Goal: Book appointment/travel/reservation

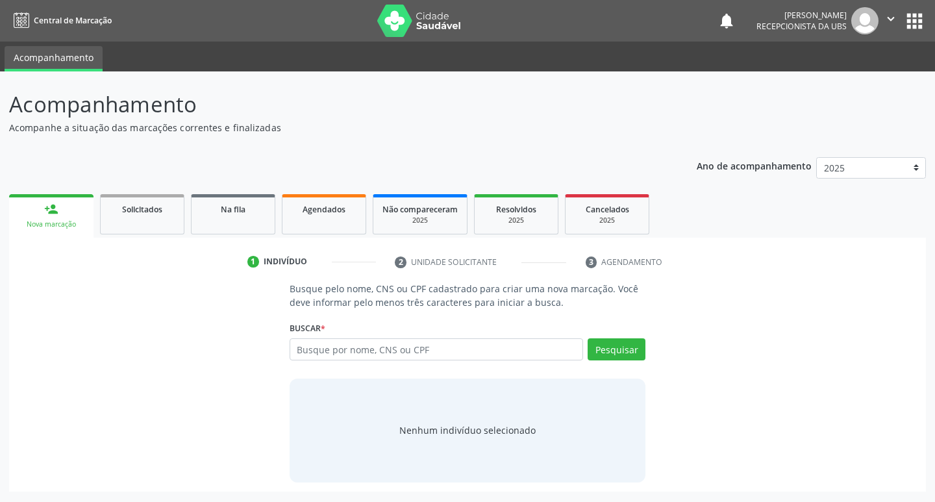
click at [406, 350] on input "text" at bounding box center [436, 349] width 294 height 22
type input "15894238447"
click at [610, 348] on button "Pesquisar" at bounding box center [616, 349] width 58 height 22
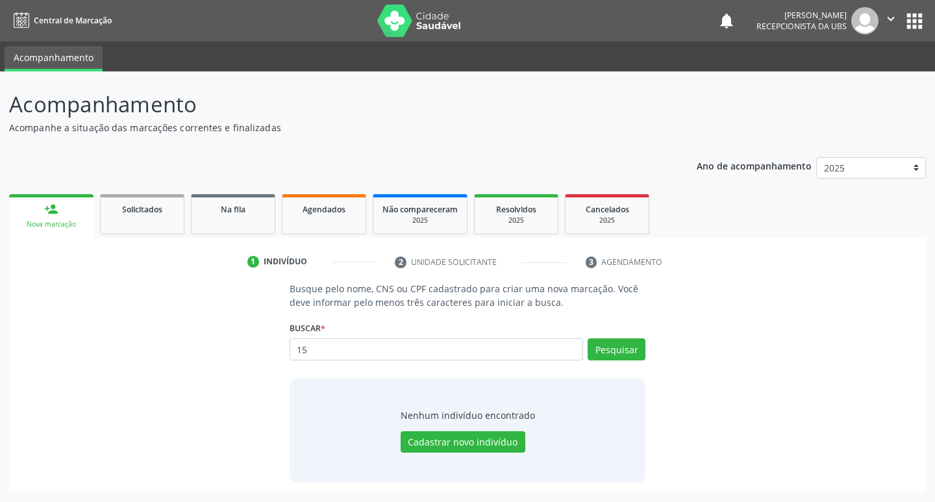
type input "1"
type input "15894238447"
click at [611, 354] on button "Pesquisar" at bounding box center [616, 349] width 58 height 22
type input "1"
type input "[PERSON_NAME] de [PERSON_NAME]"
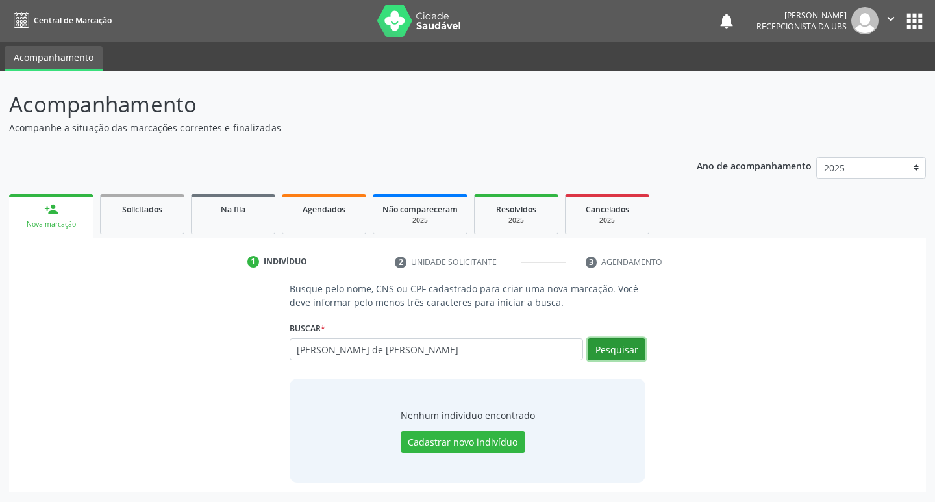
click at [628, 354] on button "Pesquisar" at bounding box center [616, 349] width 58 height 22
click at [596, 338] on button "Pesquisar" at bounding box center [616, 349] width 58 height 22
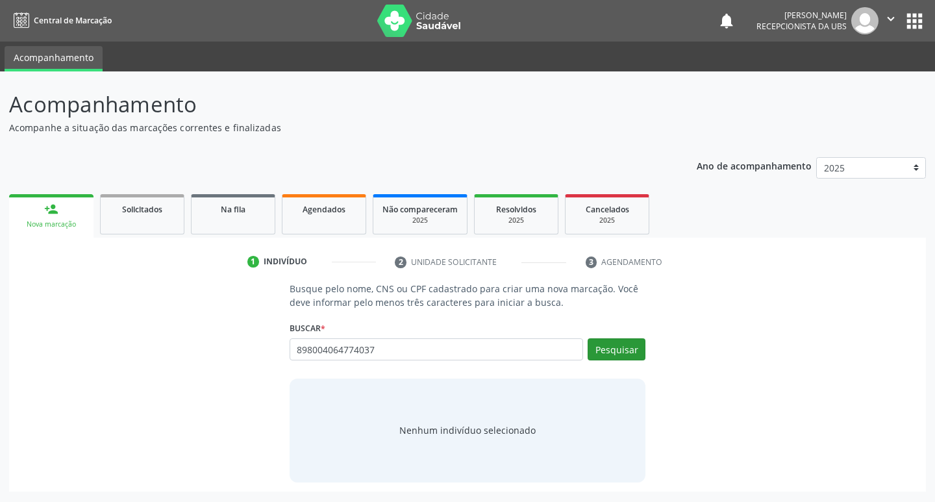
type input "898004064774037"
click at [635, 358] on button "Pesquisar" at bounding box center [616, 349] width 58 height 22
type input "898004064774037"
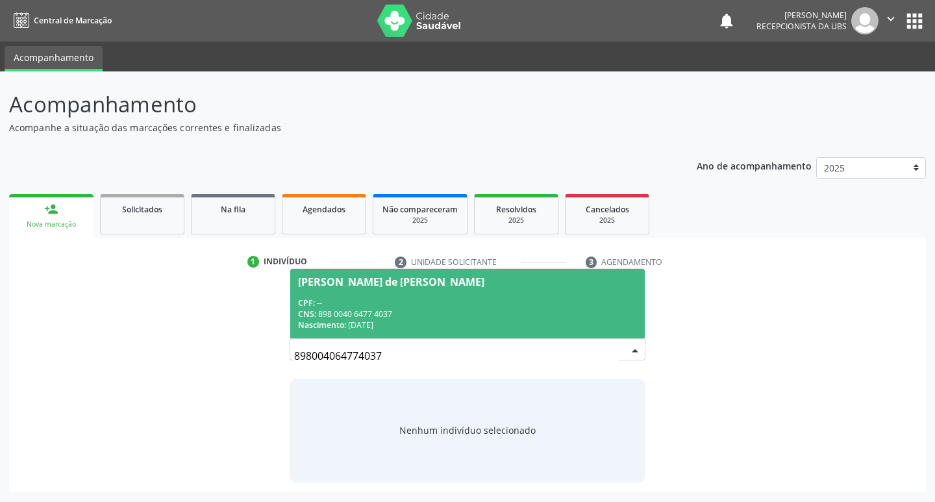
click at [506, 314] on div "CNS: 898 0040 6477 4037" at bounding box center [467, 313] width 339 height 11
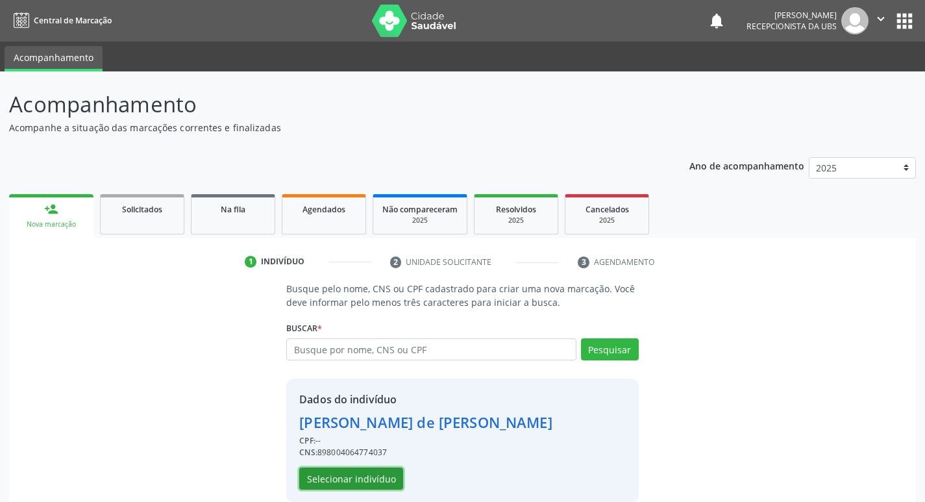
click at [372, 481] on button "Selecionar indivíduo" at bounding box center [351, 478] width 104 height 22
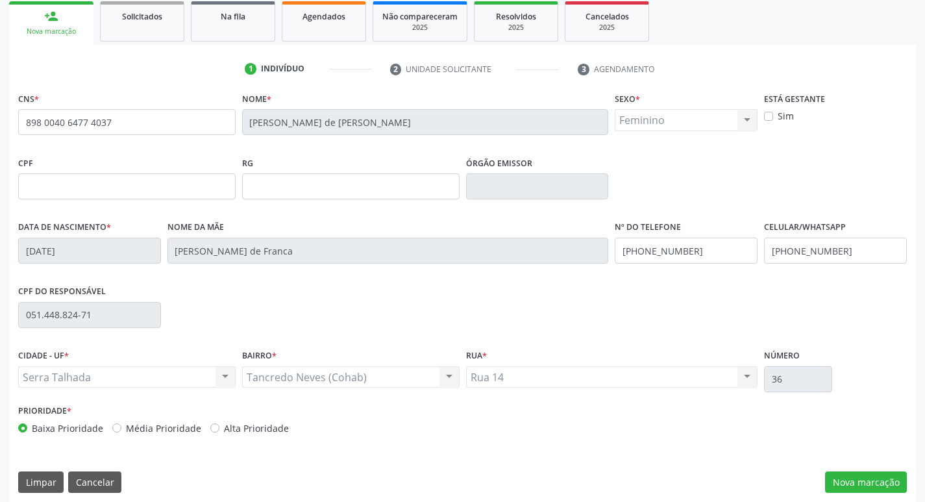
scroll to position [202, 0]
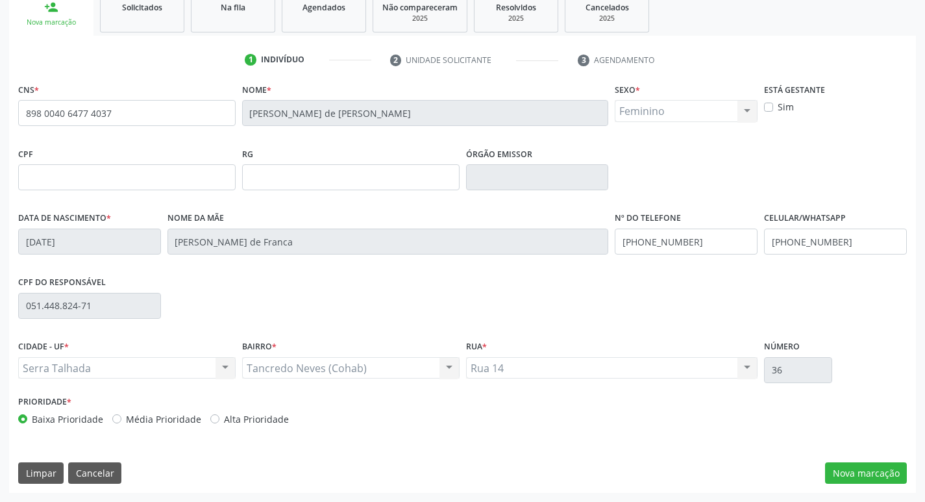
click at [907, 470] on div "CNS * 898 0040 6477 4037 Nome * Joyce Sabrina Moraes de Franca Farias Sexo * Fe…" at bounding box center [462, 286] width 907 height 413
click at [898, 467] on button "Nova marcação" at bounding box center [866, 473] width 82 height 22
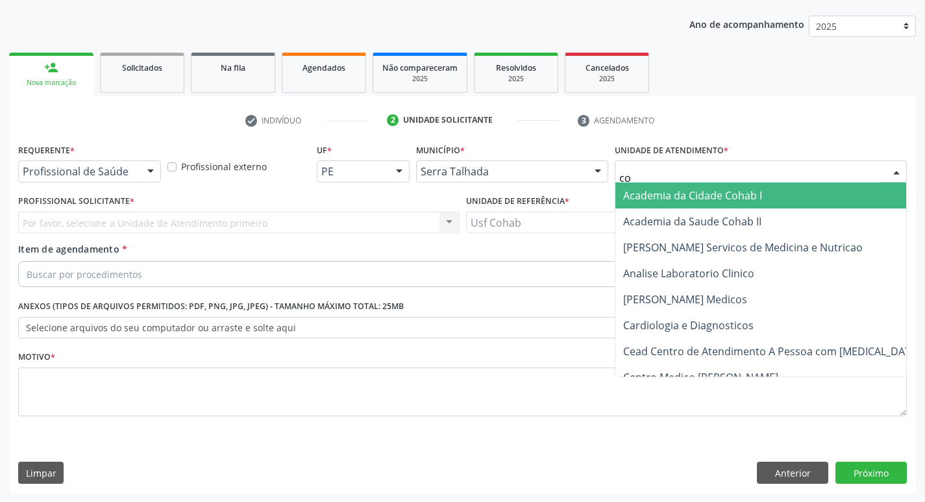
type input "coh"
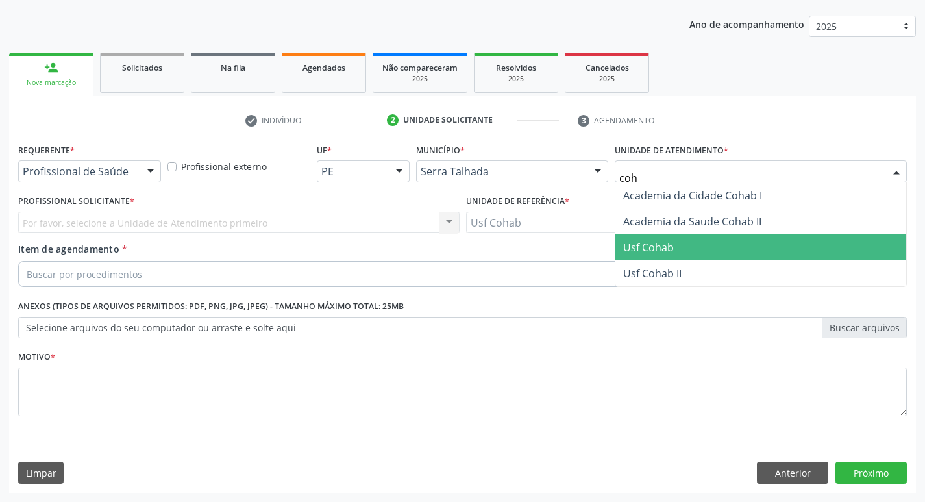
drag, startPoint x: 674, startPoint y: 242, endPoint x: 535, endPoint y: 221, distance: 140.4
click at [673, 243] on span "Usf Cohab" at bounding box center [760, 247] width 291 height 26
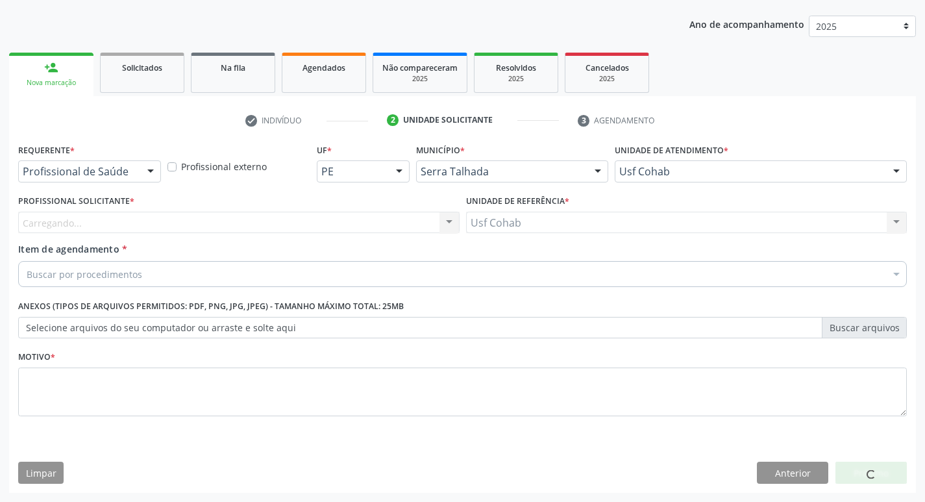
click at [345, 221] on div "Carregando... Nenhum resultado encontrado para: " " Não há nenhuma opção para s…" at bounding box center [238, 223] width 441 height 22
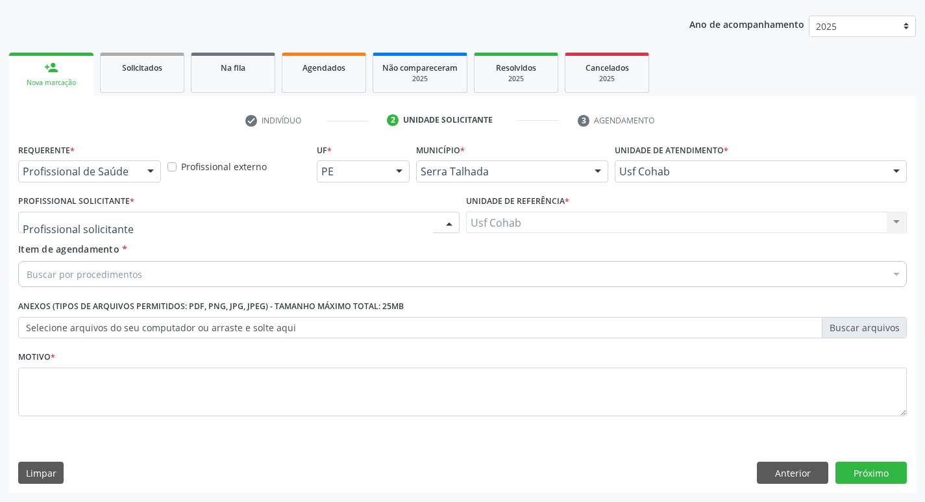
click at [345, 221] on div at bounding box center [238, 223] width 441 height 22
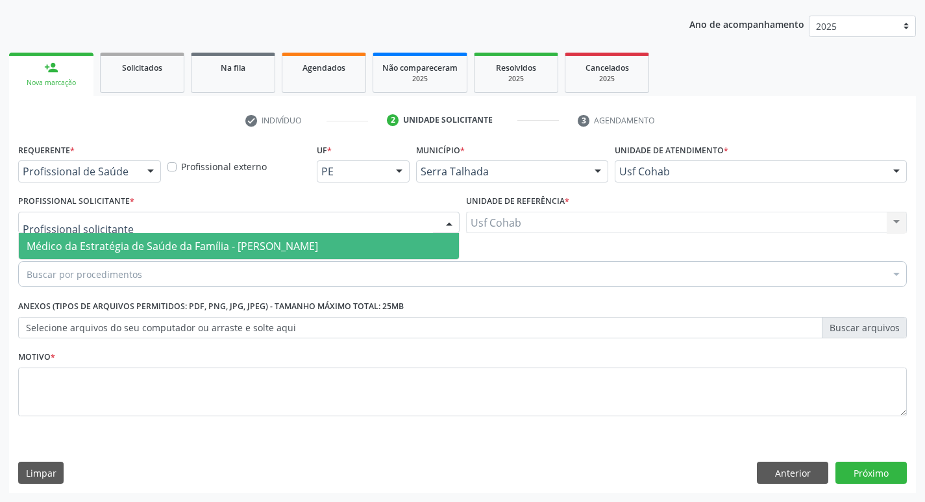
click at [318, 240] on span "Médico da Estratégia de Saúde da Família - Elizabete Faria Ramos" at bounding box center [172, 246] width 291 height 14
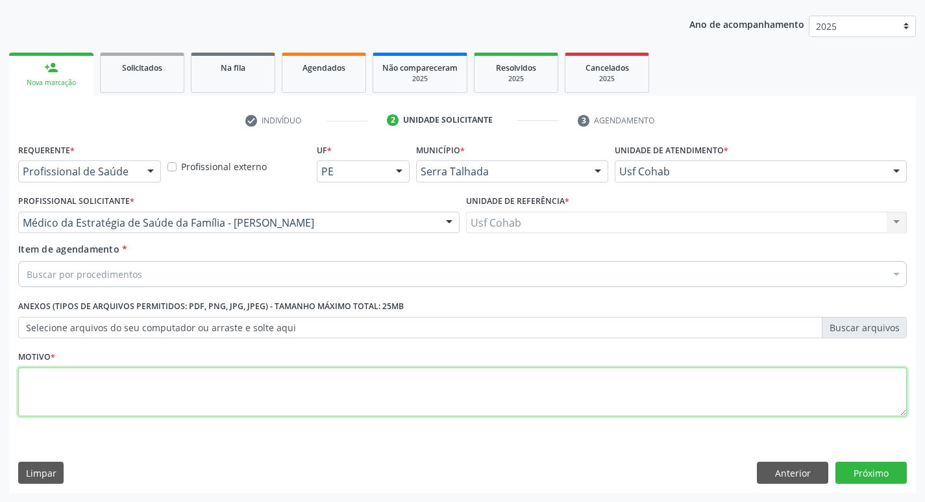
click at [95, 382] on textarea at bounding box center [462, 391] width 889 height 49
type textarea "Gestante"
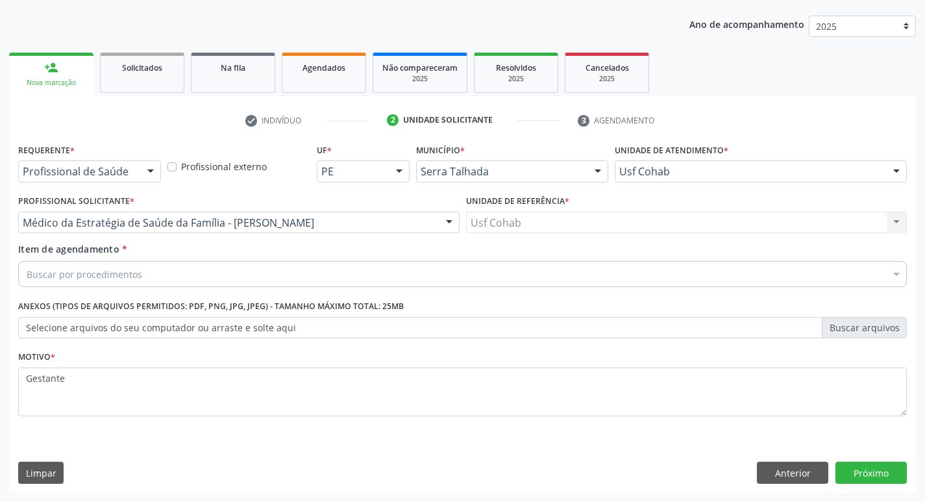
click at [173, 280] on div "Buscar por procedimentos" at bounding box center [462, 274] width 889 height 26
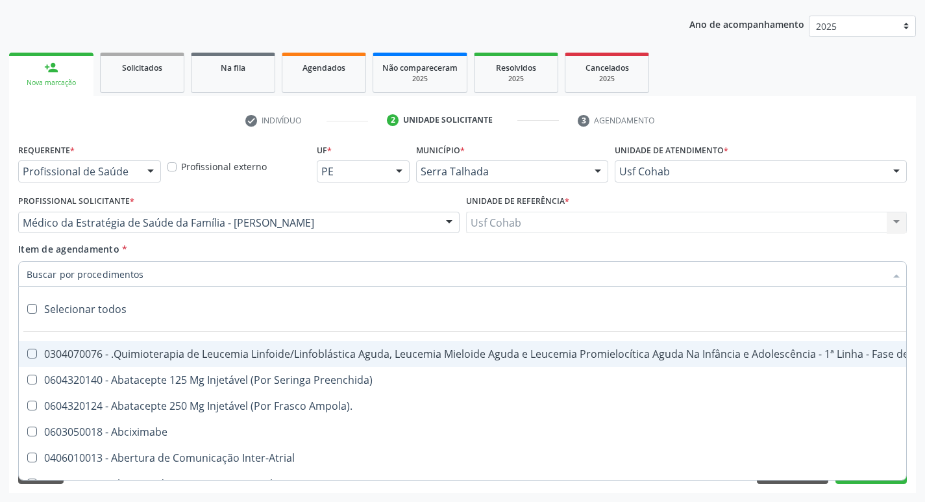
click at [180, 269] on input "Item de agendamento *" at bounding box center [456, 274] width 859 height 26
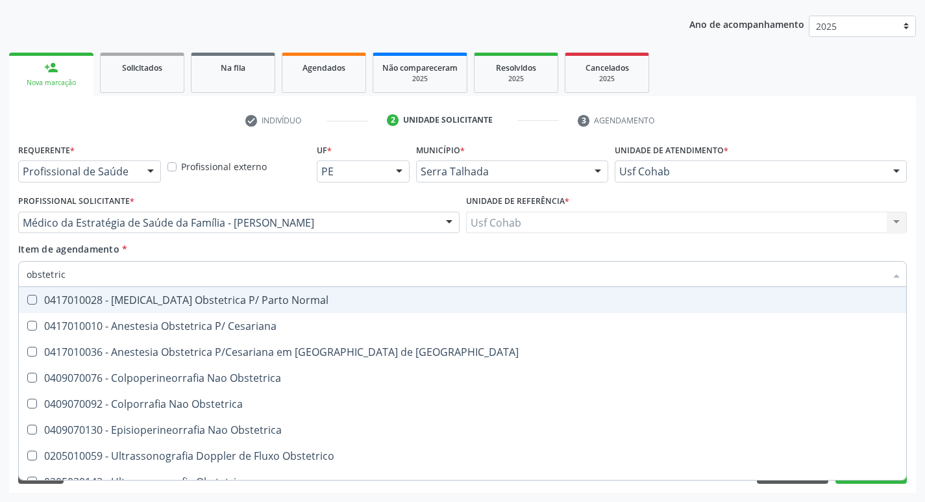
type input "obstetrica"
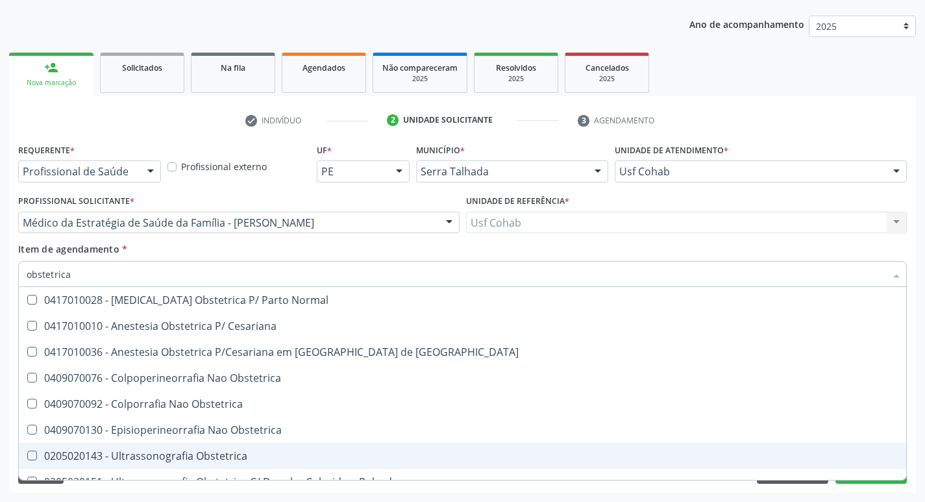
click at [203, 450] on div "0205020143 - Ultrassonografia Obstetrica" at bounding box center [463, 455] width 872 height 10
checkbox Obstetrica "true"
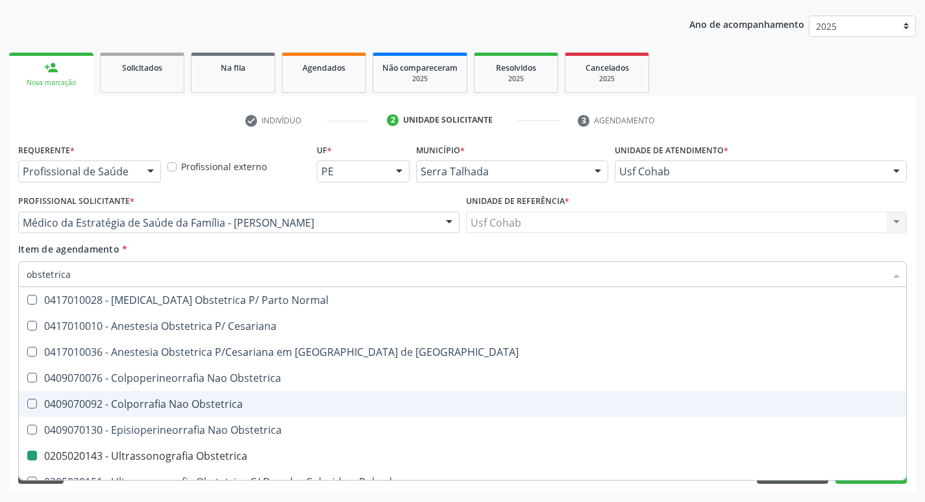
click at [0, 374] on div "Acompanhamento Acompanhe a situação das marcações correntes e finalizadas Relat…" at bounding box center [462, 216] width 925 height 572
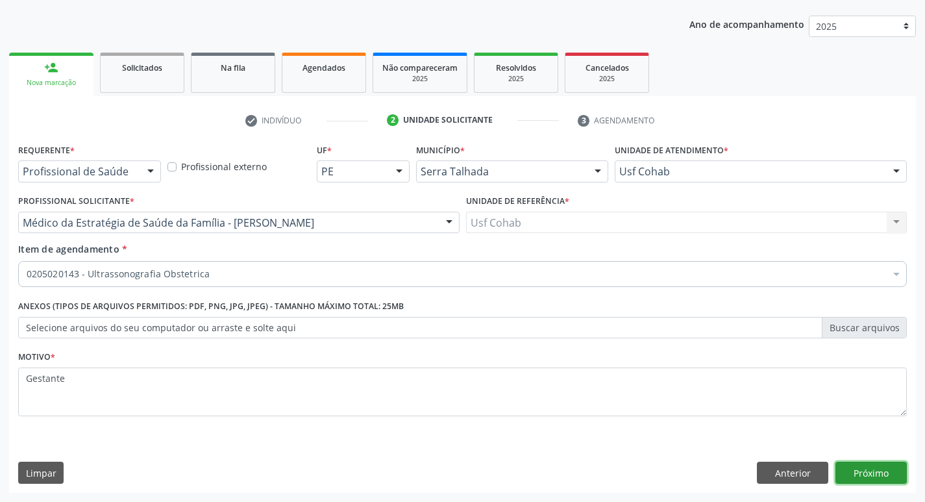
click at [863, 467] on button "Próximo" at bounding box center [870, 472] width 71 height 22
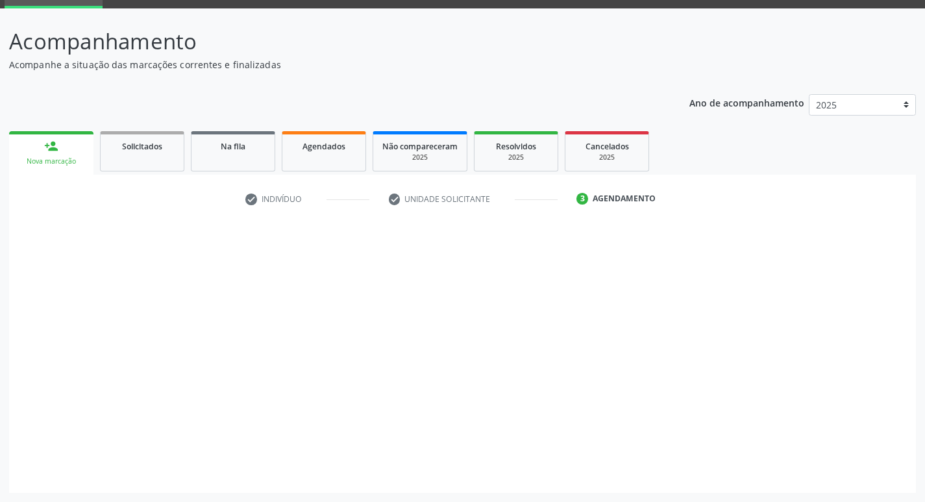
scroll to position [63, 0]
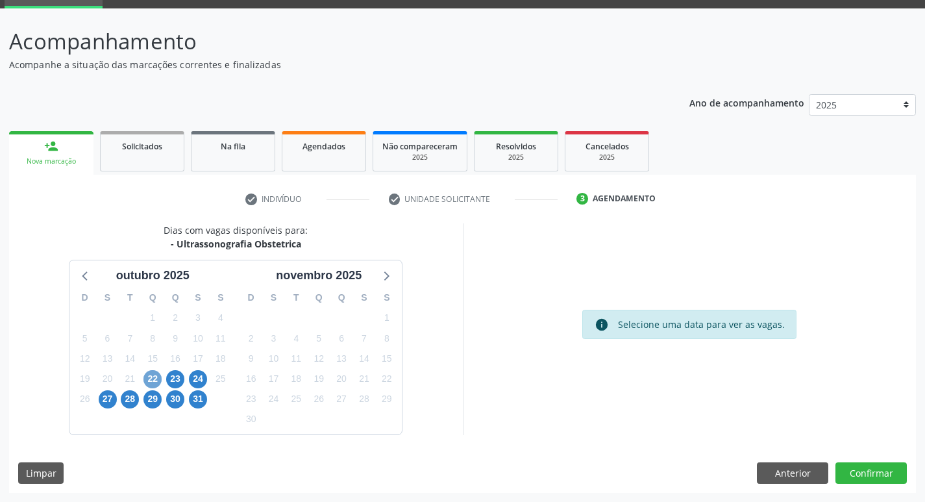
drag, startPoint x: 154, startPoint y: 378, endPoint x: 162, endPoint y: 382, distance: 8.4
click at [156, 379] on span "22" at bounding box center [152, 379] width 18 height 18
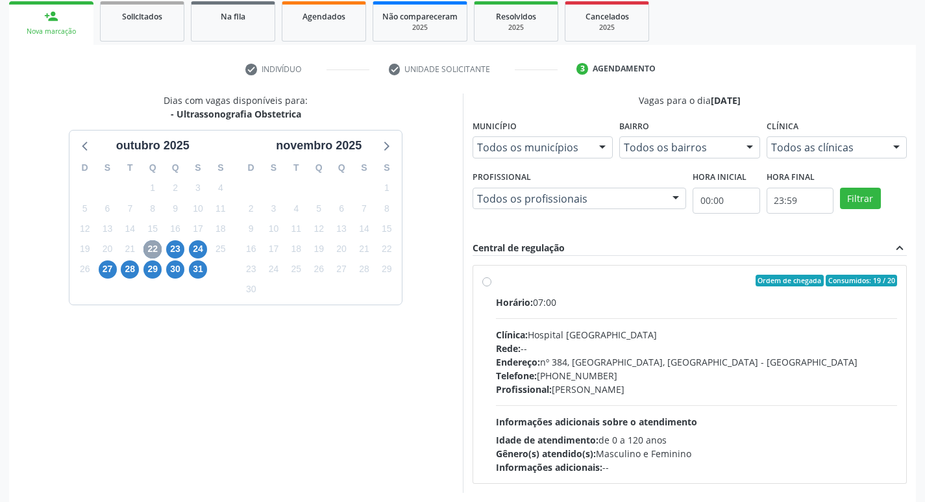
scroll to position [251, 0]
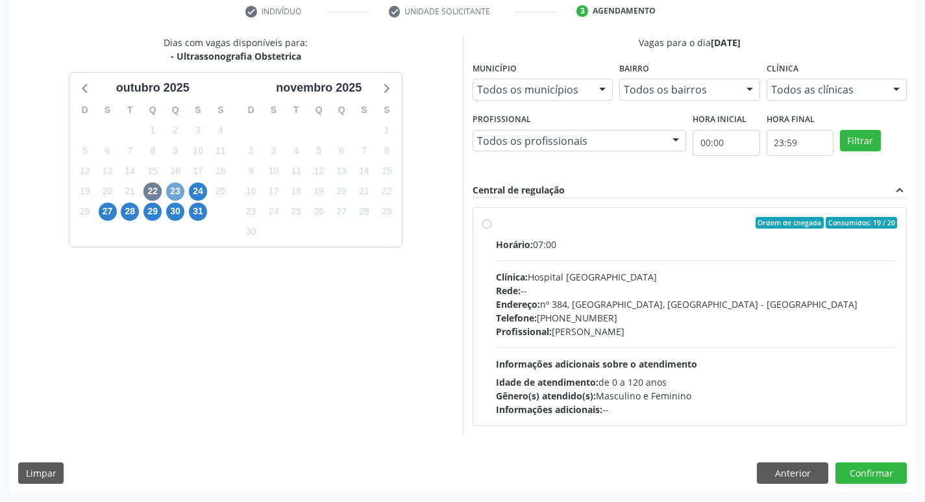
click at [175, 193] on span "23" at bounding box center [175, 191] width 18 height 18
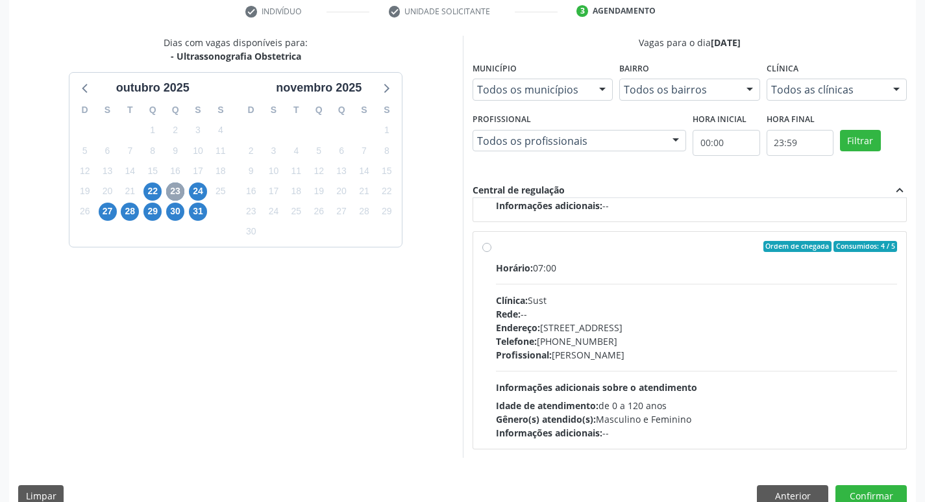
scroll to position [204, 0]
click at [191, 193] on span "24" at bounding box center [198, 191] width 18 height 18
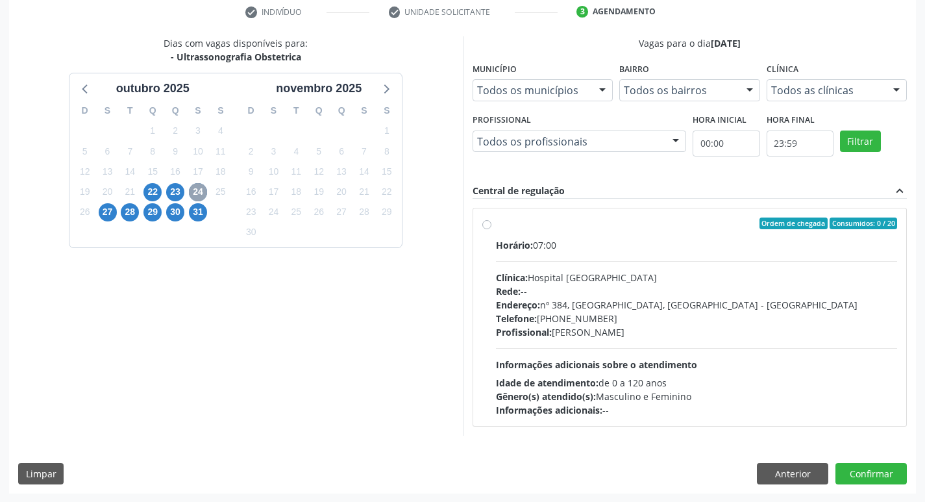
scroll to position [251, 0]
click at [102, 213] on span "27" at bounding box center [108, 211] width 18 height 18
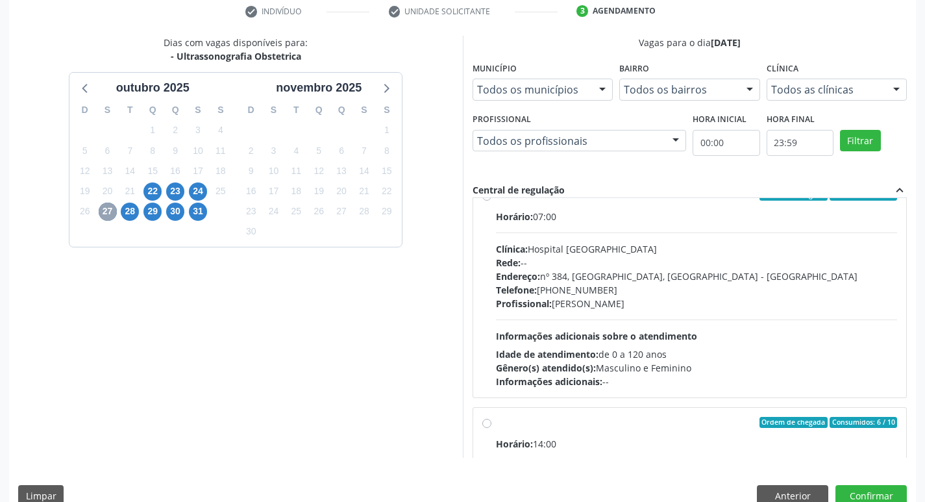
scroll to position [10, 0]
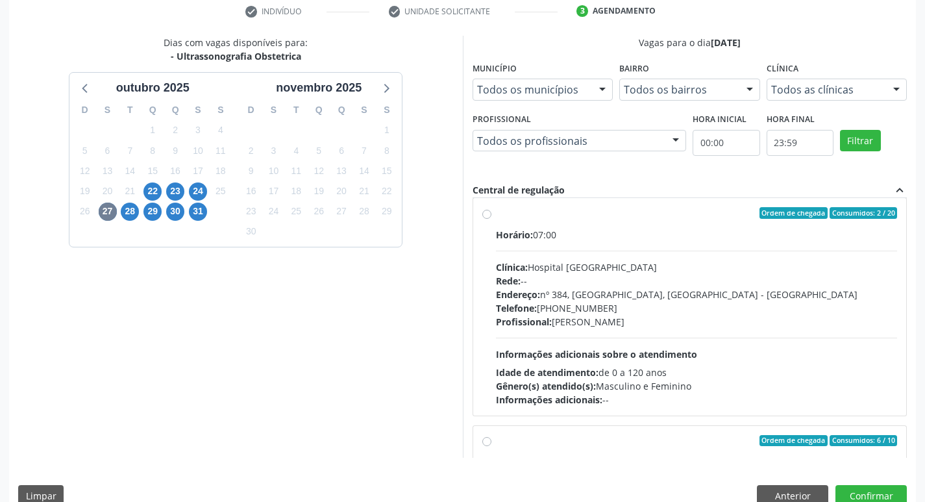
click at [452, 129] on div "Dias com vagas disponíveis para: - Ultrassonografia Obstetrica outubro 2025 D S…" at bounding box center [236, 247] width 454 height 422
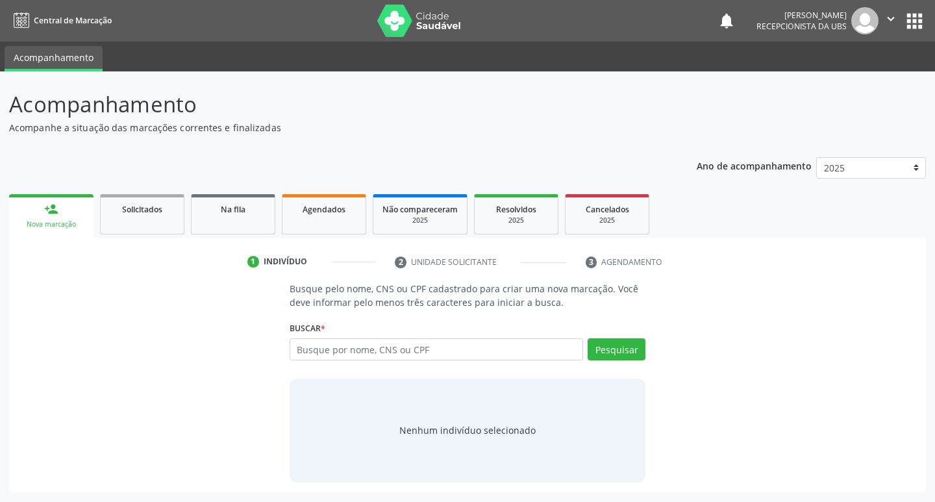
click at [334, 343] on input "text" at bounding box center [436, 349] width 294 height 22
type input "15894238447"
click at [622, 342] on button "Pesquisar" at bounding box center [616, 349] width 58 height 22
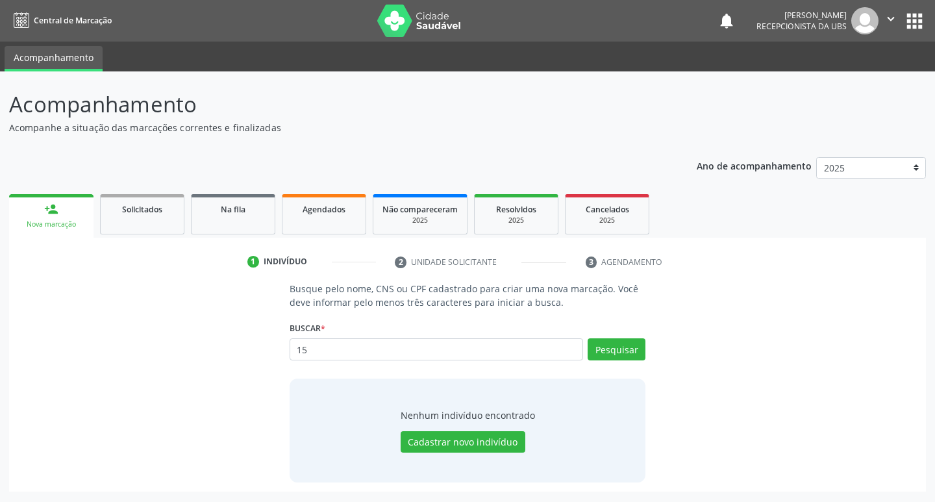
type input "1"
type input "898004064774037"
click at [607, 347] on button "Pesquisar" at bounding box center [616, 349] width 58 height 22
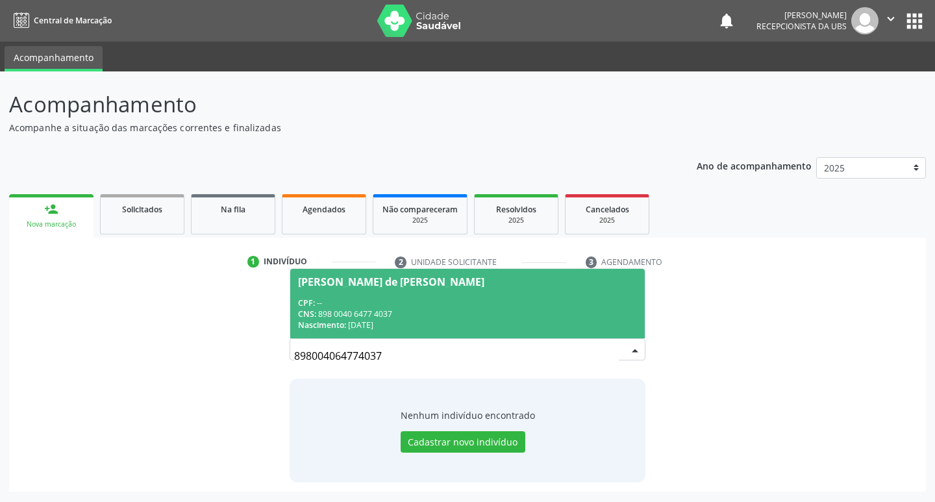
click at [471, 299] on div "CPF: --" at bounding box center [467, 302] width 339 height 11
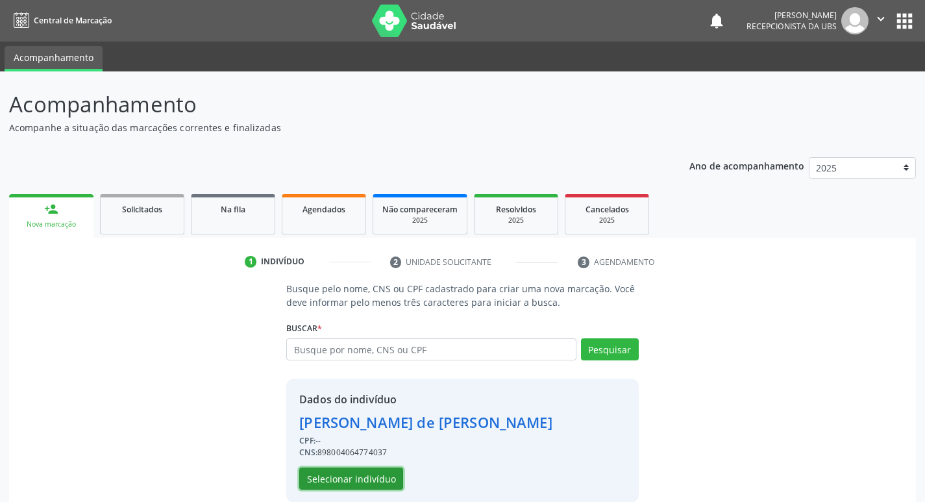
click at [371, 478] on button "Selecionar indivíduo" at bounding box center [351, 478] width 104 height 22
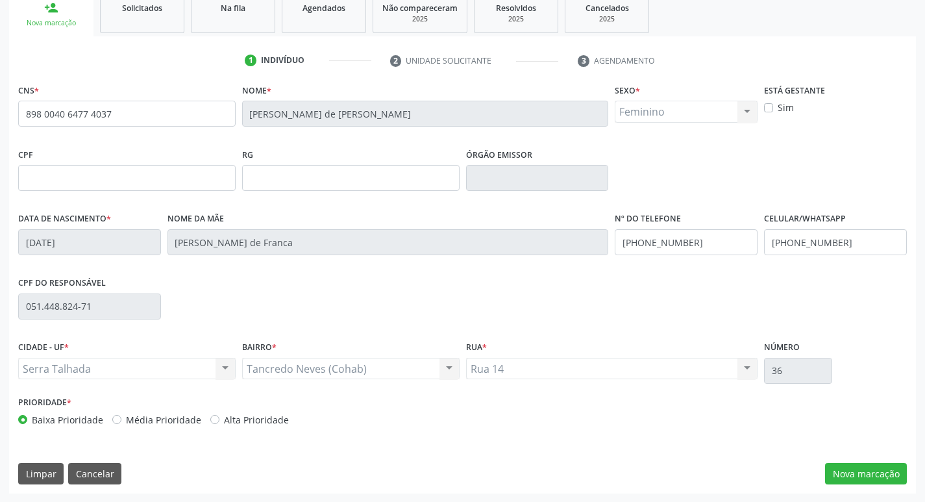
scroll to position [202, 0]
click at [127, 165] on input "text" at bounding box center [126, 177] width 217 height 26
type input "158.942.384-47"
drag, startPoint x: 362, startPoint y: 302, endPoint x: 367, endPoint y: 291, distance: 12.8
click at [363, 300] on div "CPF do responsável 051.448.824-71" at bounding box center [462, 305] width 895 height 64
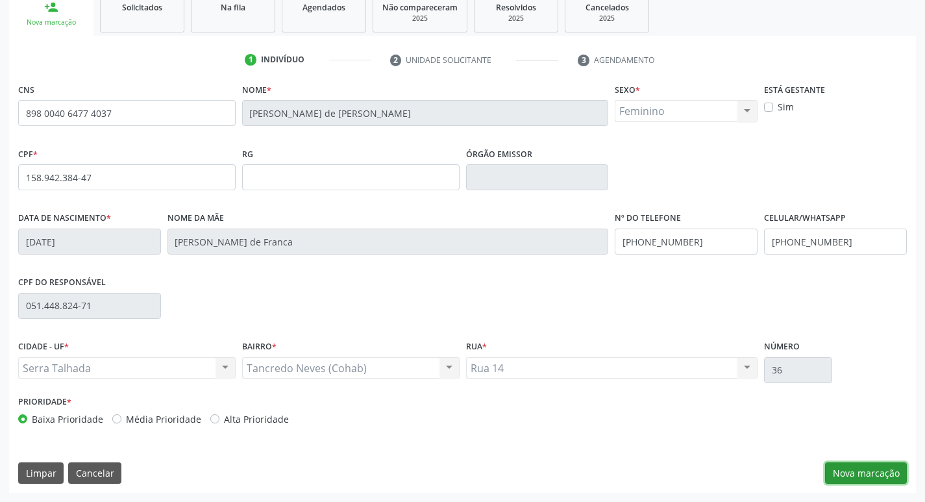
click at [870, 473] on button "Nova marcação" at bounding box center [866, 473] width 82 height 22
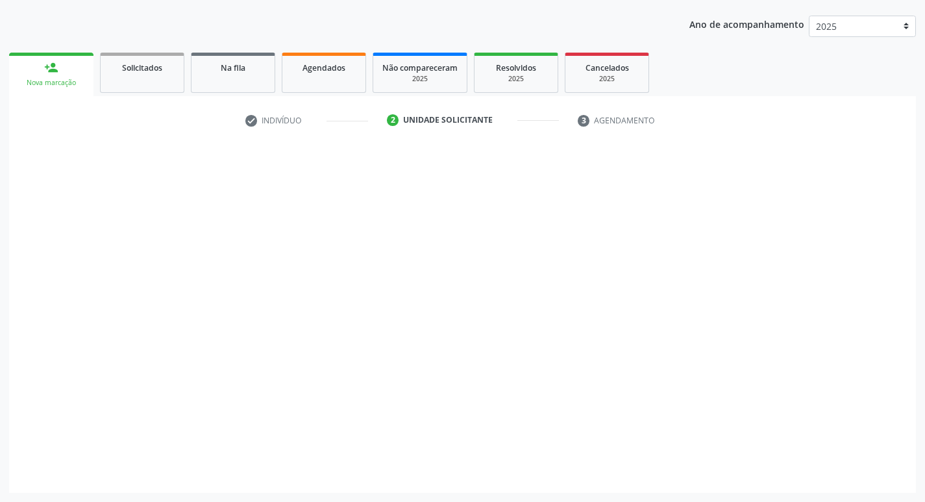
scroll to position [141, 0]
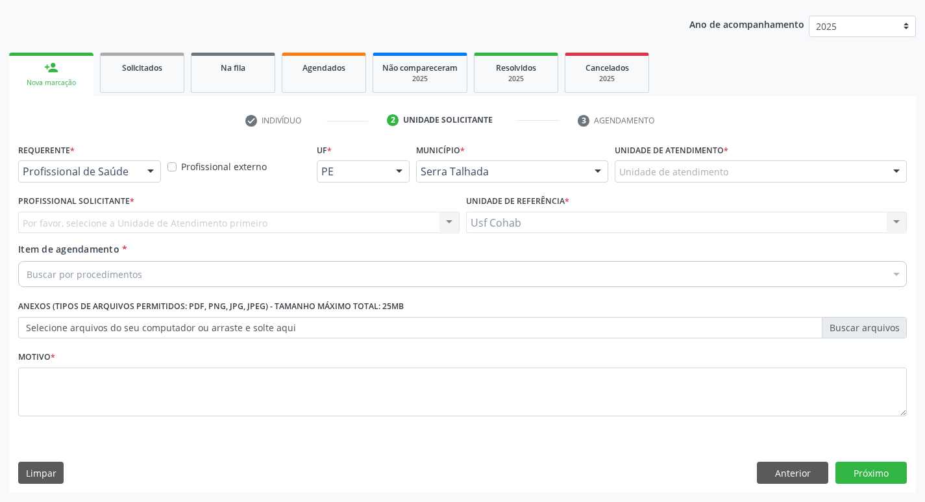
click at [686, 156] on label "Unidade de atendimento *" at bounding box center [672, 150] width 114 height 20
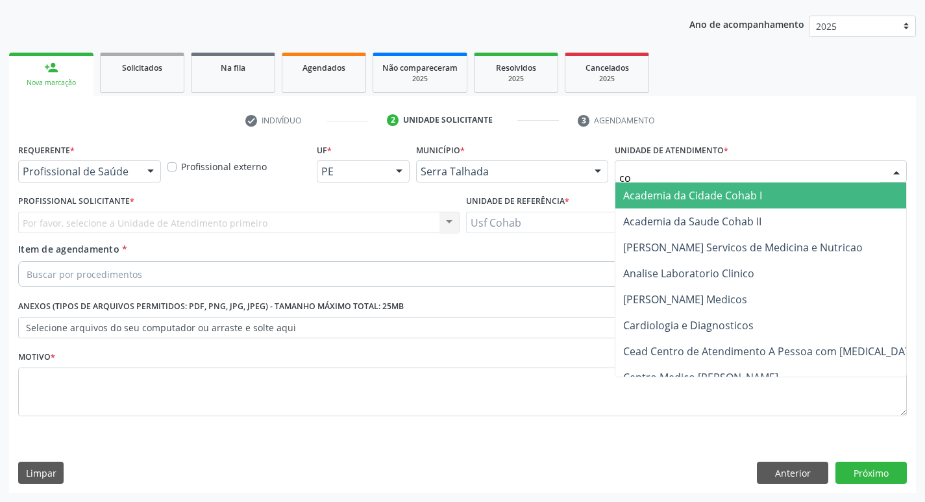
type input "coh"
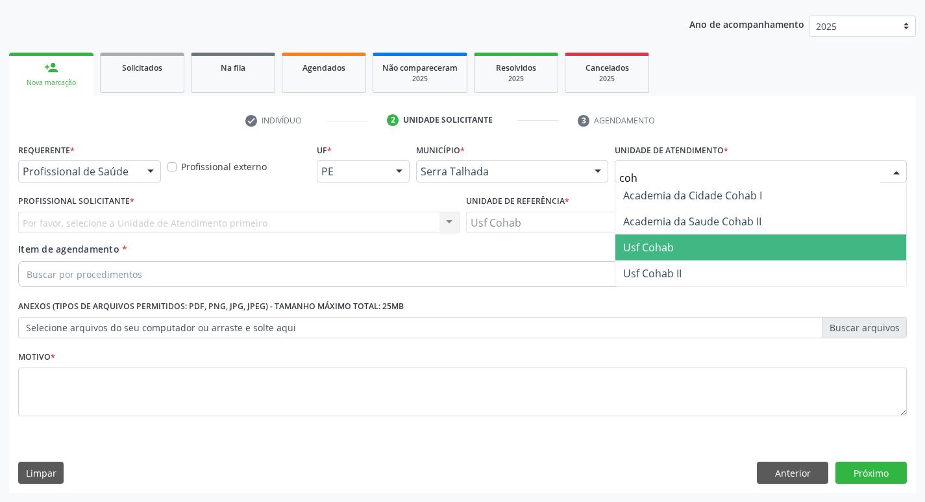
click at [644, 243] on span "Usf Cohab" at bounding box center [648, 247] width 51 height 14
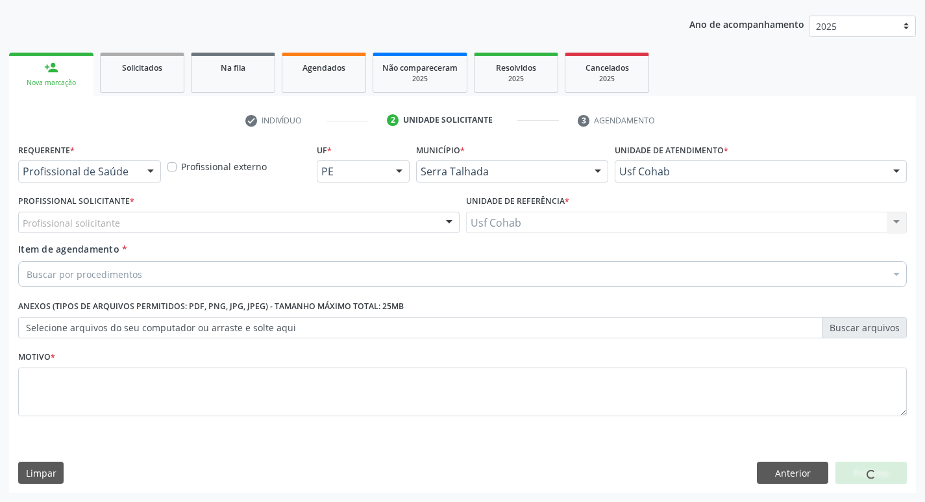
drag, startPoint x: 181, startPoint y: 234, endPoint x: 191, endPoint y: 232, distance: 9.9
click at [182, 234] on div "Profissional Solicitante * Profissional solicitante Médico da Estratégia de Saú…" at bounding box center [239, 216] width 448 height 51
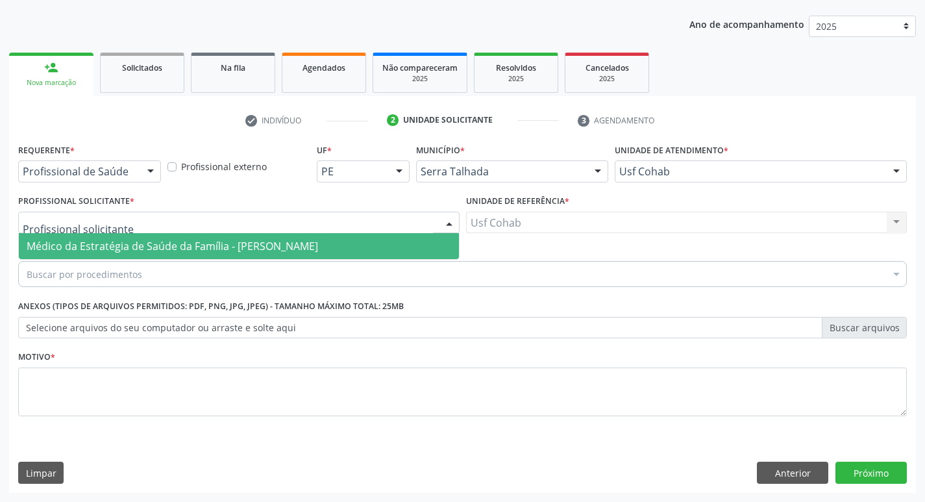
click at [199, 227] on div at bounding box center [238, 223] width 441 height 22
click at [200, 244] on span "Médico da Estratégia de Saúde da Família - Elizabete Faria Ramos" at bounding box center [172, 246] width 291 height 14
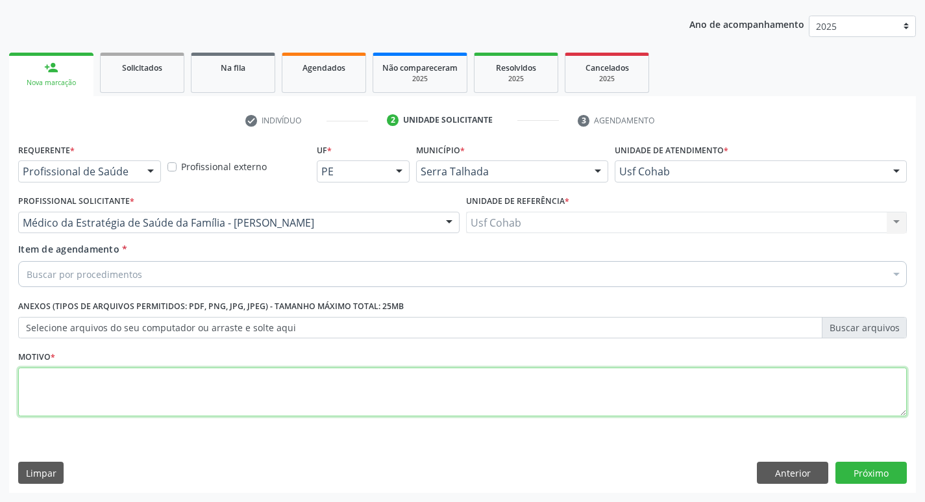
click at [98, 396] on textarea at bounding box center [462, 391] width 889 height 49
type textarea "Gestante"
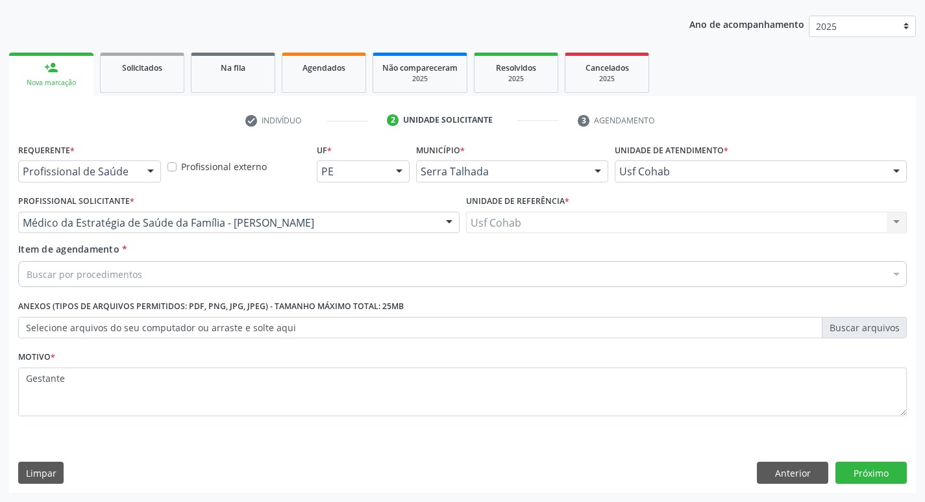
click at [136, 265] on div "Buscar por procedimentos" at bounding box center [462, 274] width 889 height 26
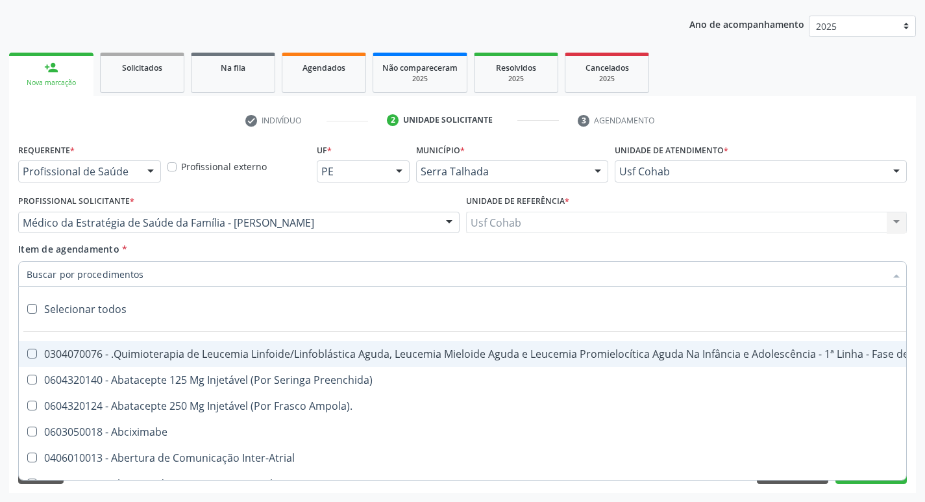
click at [135, 275] on input "Item de agendamento *" at bounding box center [456, 274] width 859 height 26
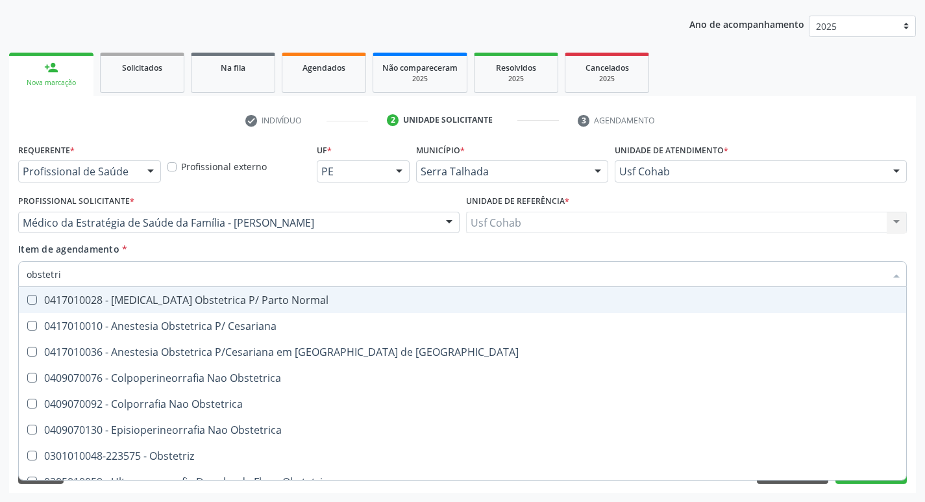
type input "obstetric"
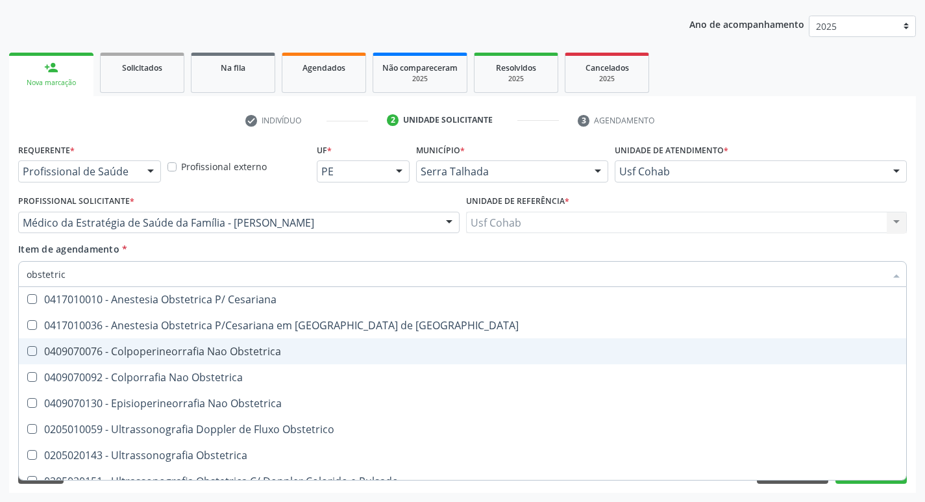
scroll to position [41, 0]
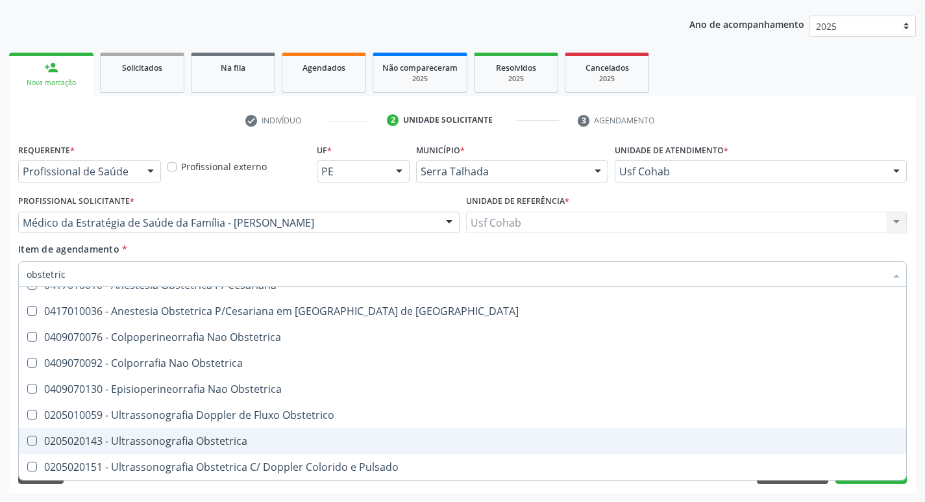
drag, startPoint x: 180, startPoint y: 430, endPoint x: 155, endPoint y: 430, distance: 24.7
click at [177, 431] on span "0205020143 - Ultrassonografia Obstetrica" at bounding box center [462, 441] width 887 height 26
checkbox Obstetrica "true"
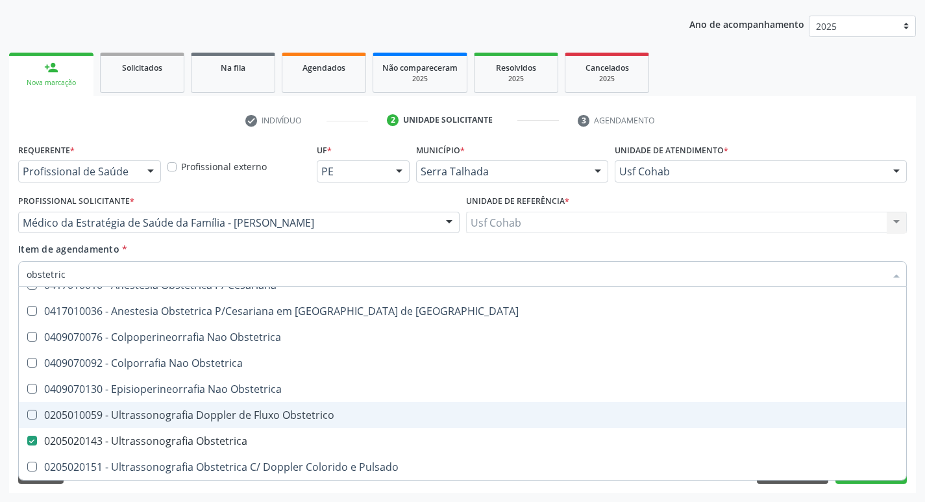
click at [0, 359] on div "Acompanhamento Acompanhe a situação das marcações correntes e finalizadas Relat…" at bounding box center [462, 216] width 925 height 572
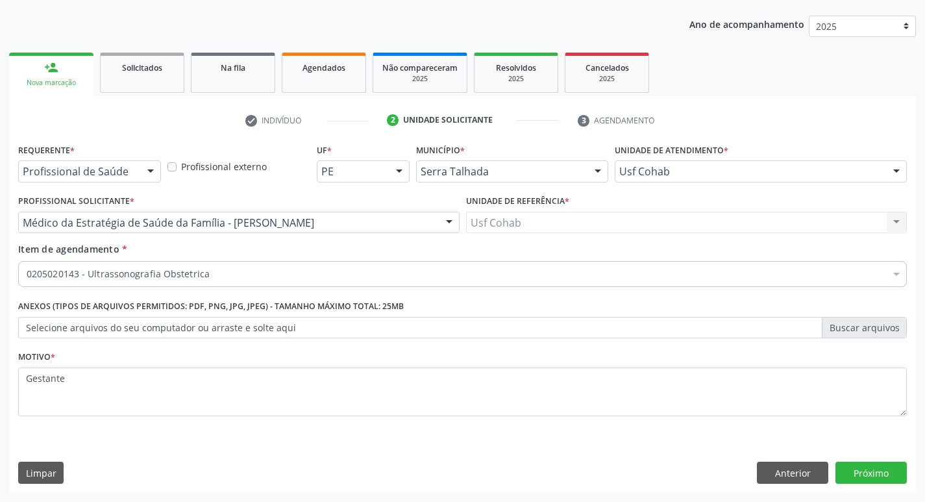
scroll to position [0, 0]
click at [866, 465] on button "Próximo" at bounding box center [870, 472] width 71 height 22
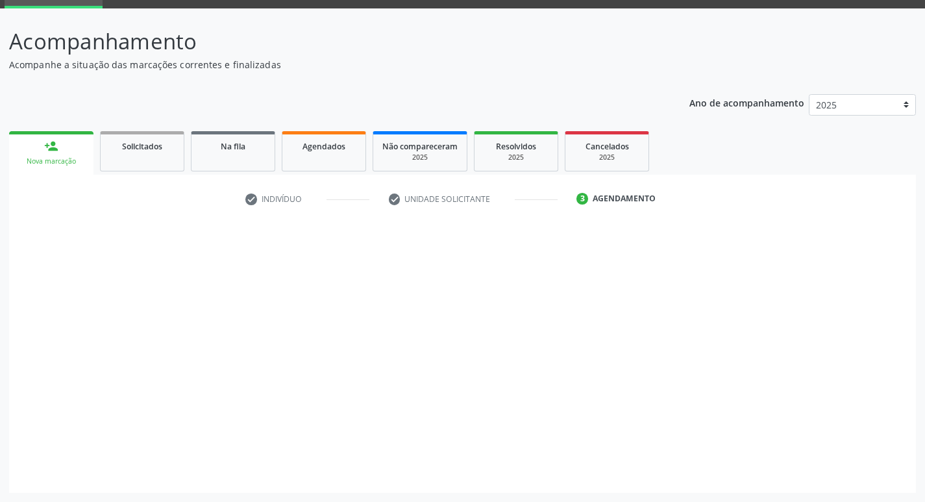
scroll to position [63, 0]
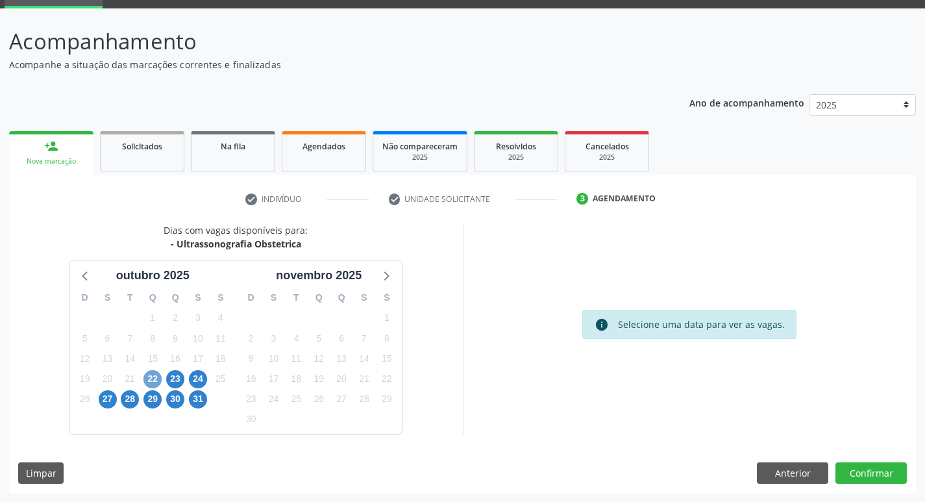
click at [149, 377] on span "22" at bounding box center [152, 379] width 18 height 18
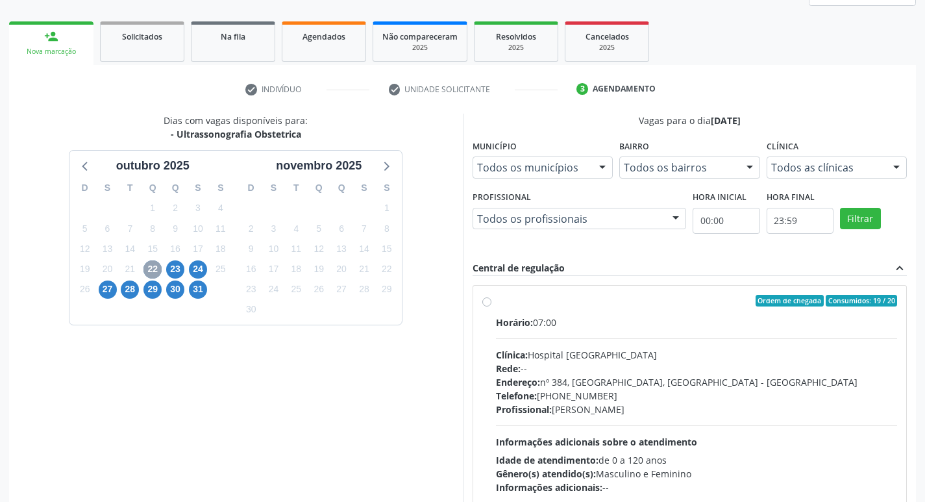
scroll to position [193, 0]
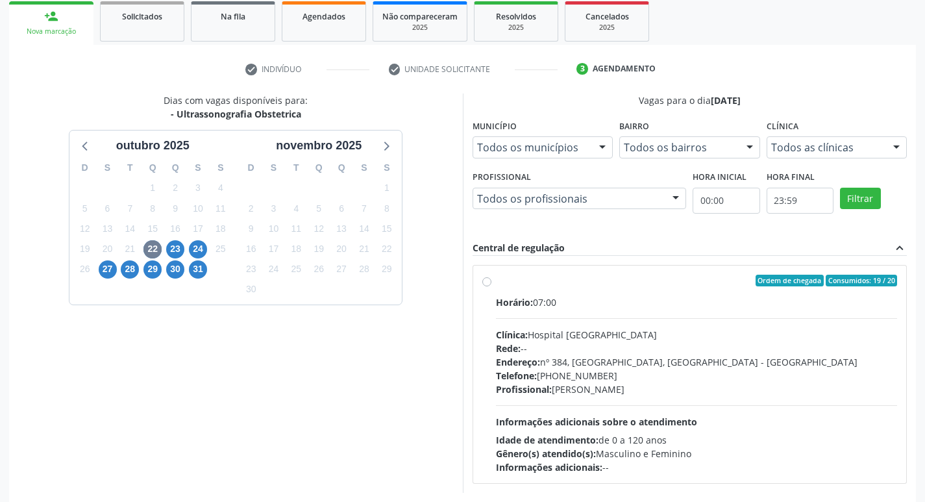
click at [740, 345] on div "Rede: --" at bounding box center [697, 348] width 402 height 14
click at [491, 286] on input "Ordem de chegada Consumidos: 19 / 20 Horário: 07:00 Clínica: Hospital Sao Franc…" at bounding box center [486, 281] width 9 height 12
radio input "true"
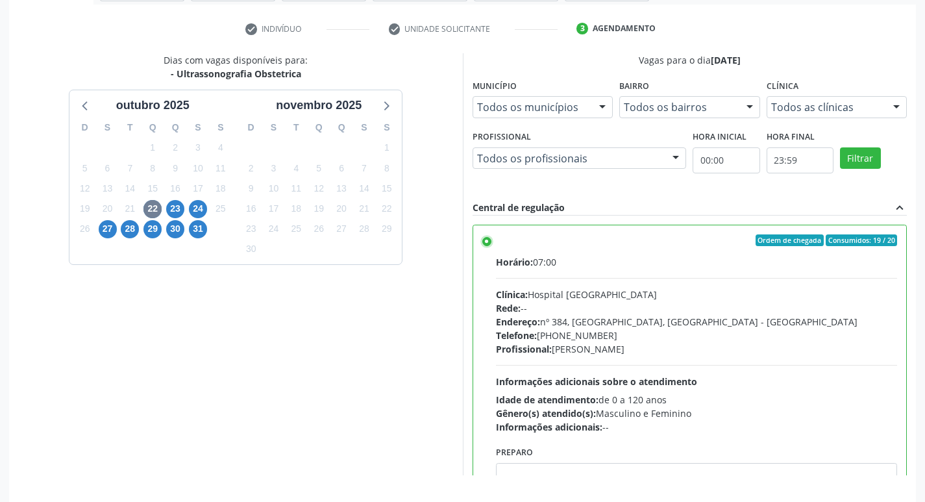
scroll to position [274, 0]
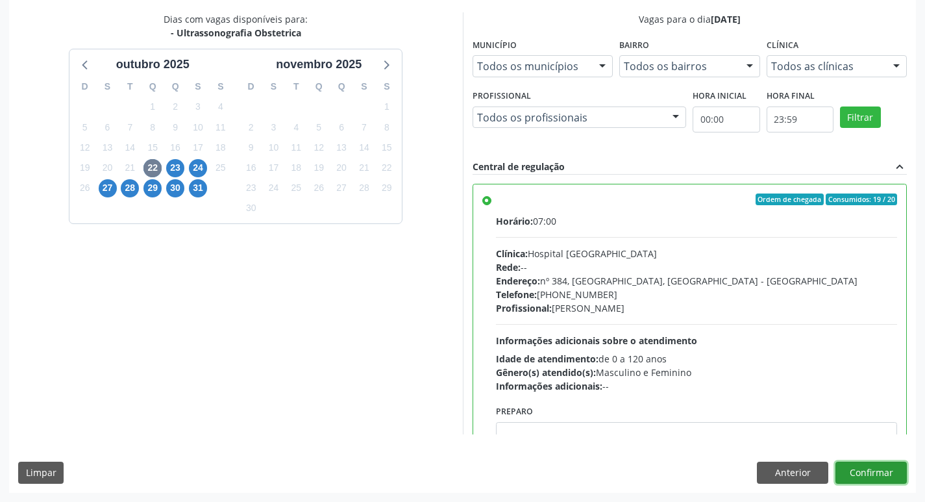
click at [875, 479] on button "Confirmar" at bounding box center [870, 472] width 71 height 22
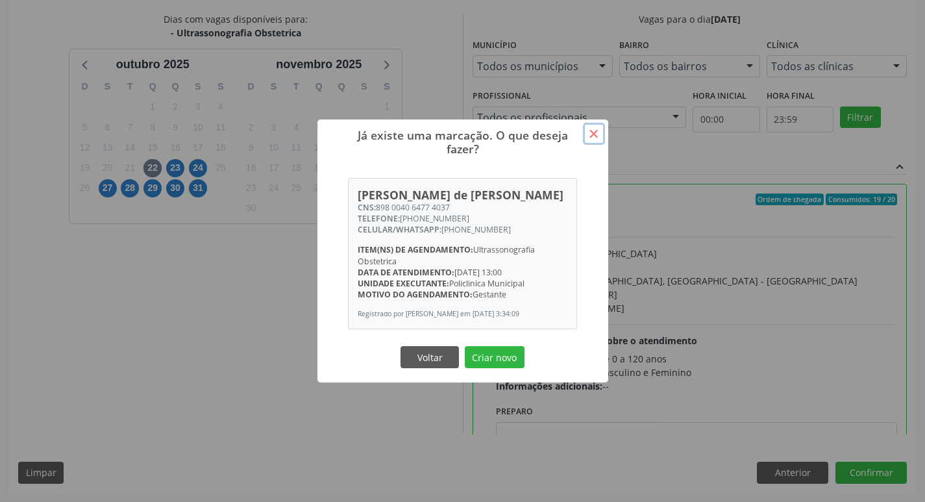
click at [591, 124] on button "×" at bounding box center [594, 134] width 22 height 22
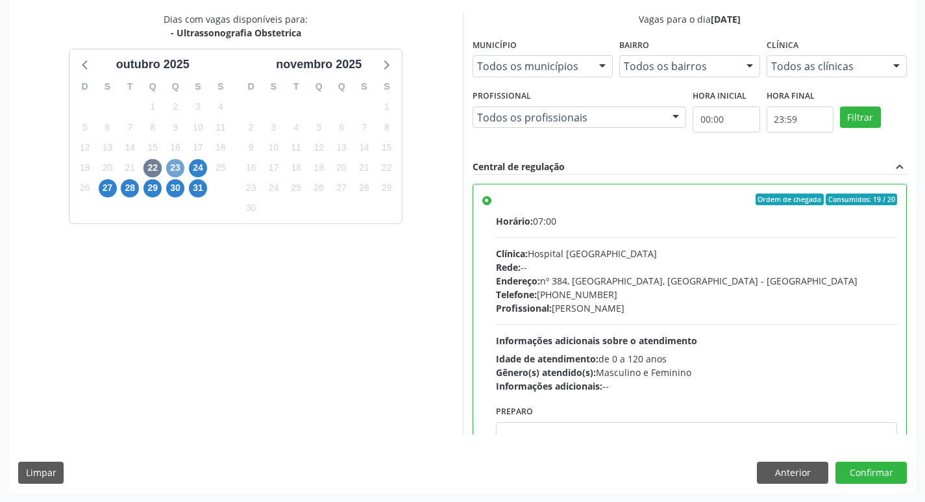
click at [169, 165] on span "23" at bounding box center [175, 168] width 18 height 18
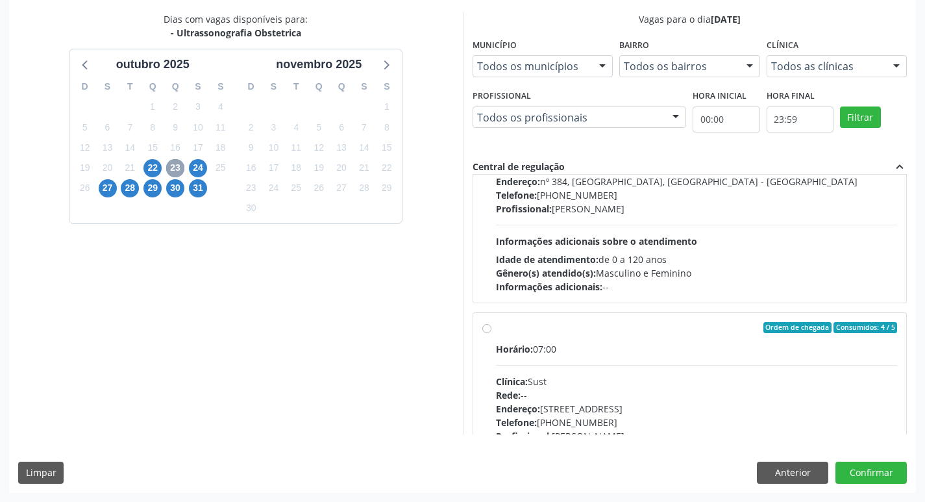
scroll to position [130, 0]
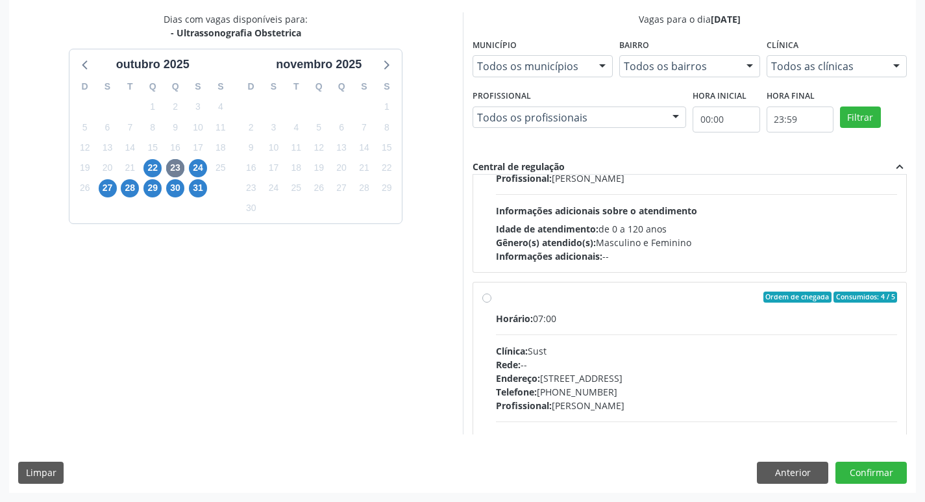
click at [635, 334] on div "Horário: 07:00 Clínica: Sust Rede: -- Endereço: nº 730, N S Penha, Serra Talhad…" at bounding box center [697, 401] width 402 height 178
click at [491, 303] on input "Ordem de chegada Consumidos: 4 / 5 Horário: 07:00 Clínica: Sust Rede: -- Endere…" at bounding box center [486, 297] width 9 height 12
radio input "true"
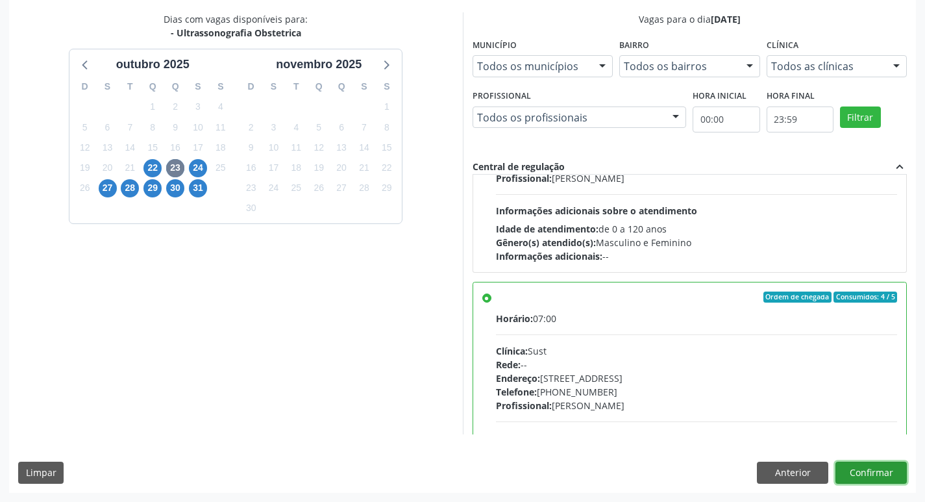
click at [866, 471] on button "Confirmar" at bounding box center [870, 472] width 71 height 22
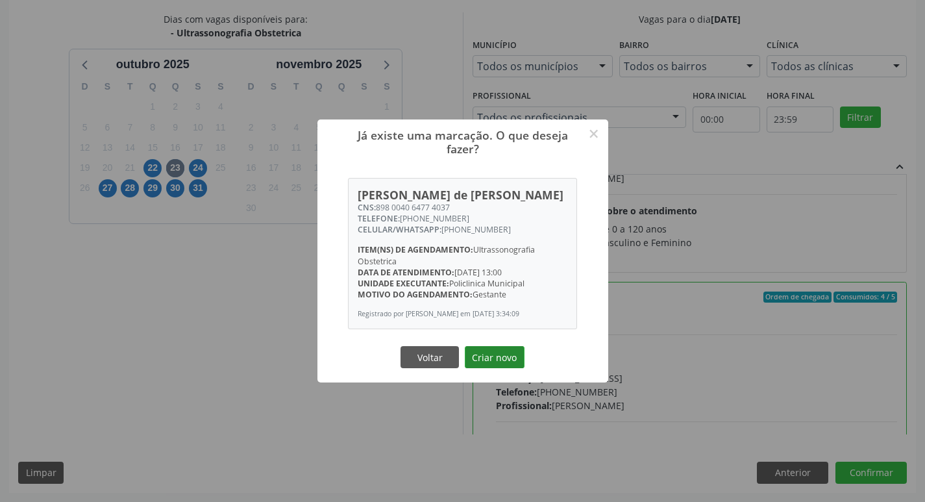
click at [484, 368] on button "Criar novo" at bounding box center [495, 357] width 60 height 22
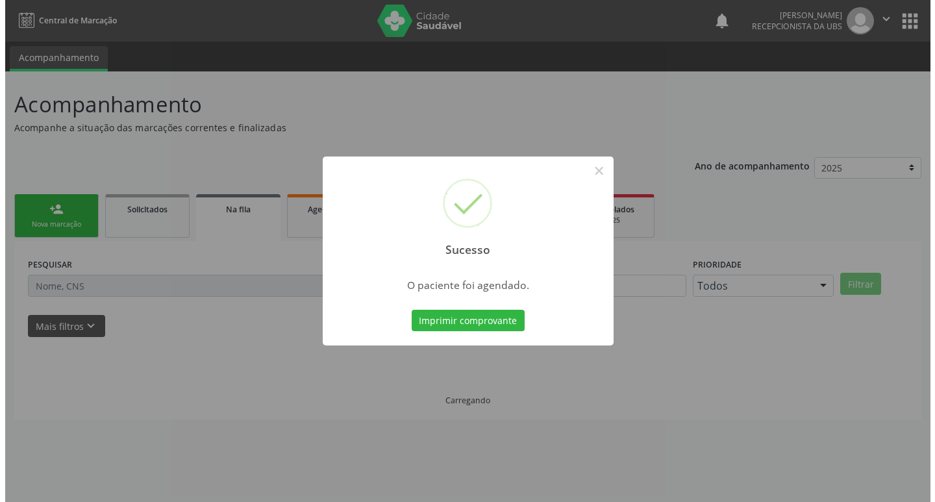
scroll to position [0, 0]
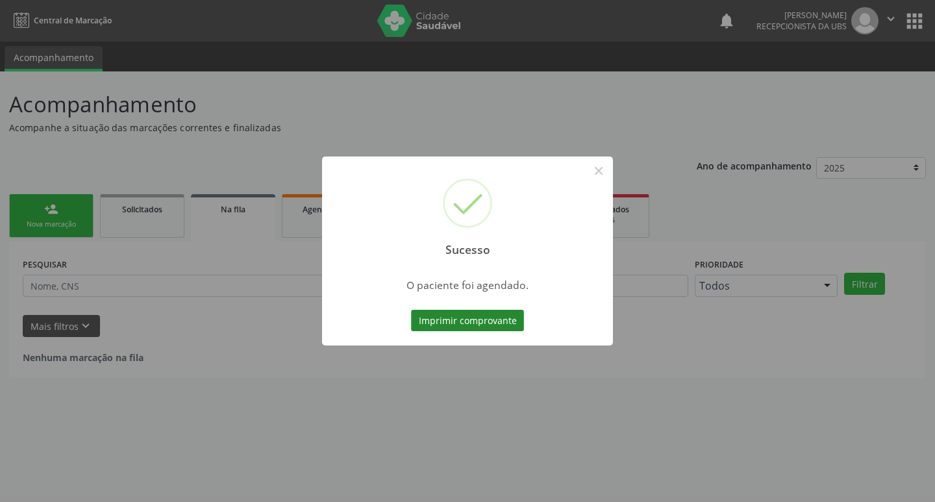
click at [476, 325] on button "Imprimir comprovante" at bounding box center [467, 321] width 113 height 22
